Goal: Task Accomplishment & Management: Use online tool/utility

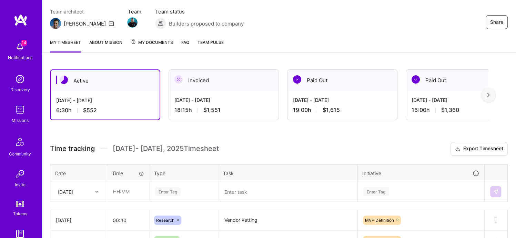
scroll to position [127, 0]
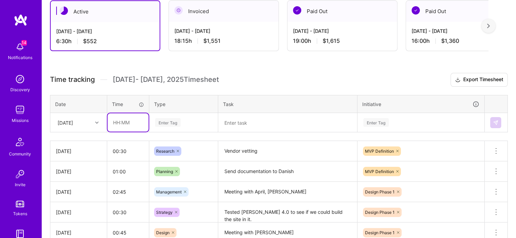
click at [121, 124] on input "text" at bounding box center [128, 122] width 41 height 18
type input "00:15"
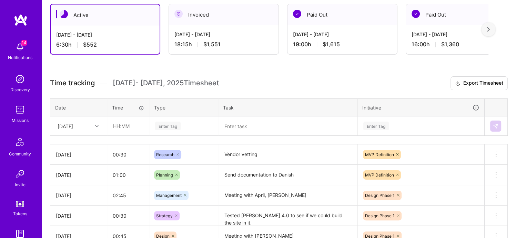
click at [170, 135] on div "Enter Tag" at bounding box center [184, 126] width 68 height 18
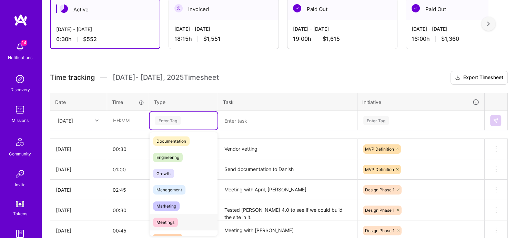
scroll to position [103, 0]
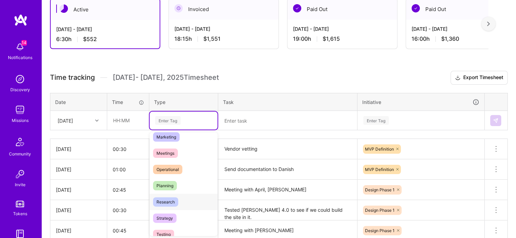
click at [185, 198] on div "Research" at bounding box center [184, 201] width 68 height 16
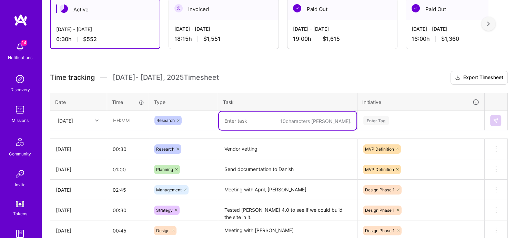
click at [245, 123] on textarea at bounding box center [288, 120] width 138 height 18
type textarea "Vendor vetting"
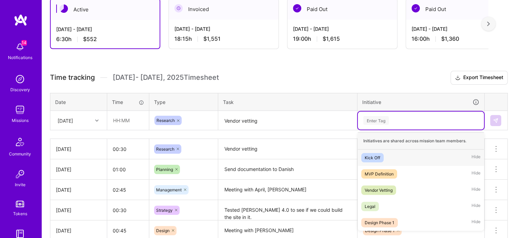
click at [381, 122] on div "Enter Tag" at bounding box center [376, 120] width 26 height 11
click at [379, 171] on div "MVP Definition" at bounding box center [379, 173] width 29 height 7
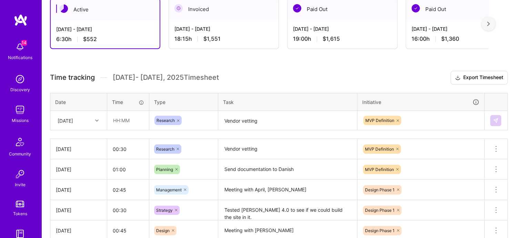
click at [386, 64] on div "Active [DATE] - [DATE] 6:30 h $552 Invoiced [DATE] - [DATE] 18:15 h $1,551 Paid…" at bounding box center [279, 151] width 474 height 323
drag, startPoint x: 376, startPoint y: 68, endPoint x: 425, endPoint y: 90, distance: 53.4
click at [376, 68] on div "Active [DATE] - [DATE] 6:30 h $552 Invoiced [DATE] - [DATE] 18:15 h $1,551 Paid…" at bounding box center [279, 151] width 474 height 323
click at [121, 123] on input "text" at bounding box center [128, 120] width 41 height 18
type input "00:15"
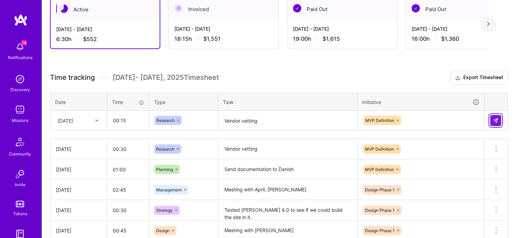
click at [493, 120] on img at bounding box center [496, 121] width 6 height 6
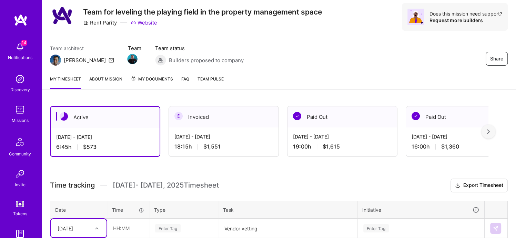
scroll to position [16, 0]
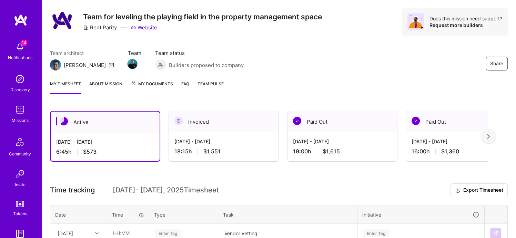
click at [493, 139] on div at bounding box center [489, 136] width 14 height 14
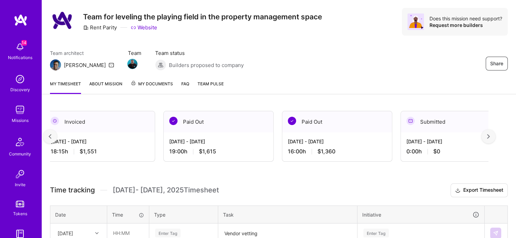
scroll to position [0, 124]
click at [51, 136] on img at bounding box center [50, 136] width 3 height 5
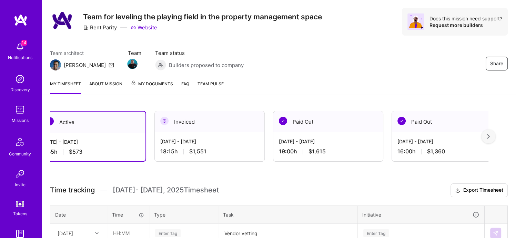
scroll to position [0, 0]
